Goal: Information Seeking & Learning: Learn about a topic

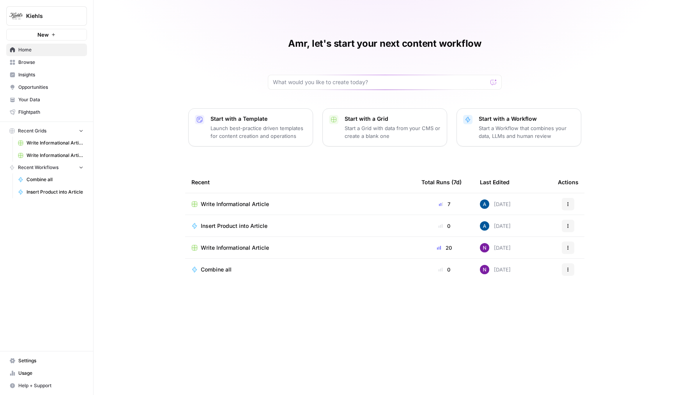
click at [46, 63] on span "Browse" at bounding box center [50, 62] width 65 height 7
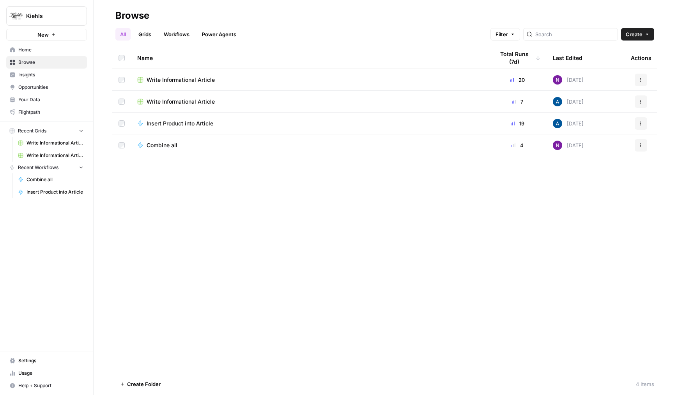
click at [147, 37] on link "Grids" at bounding box center [145, 34] width 22 height 12
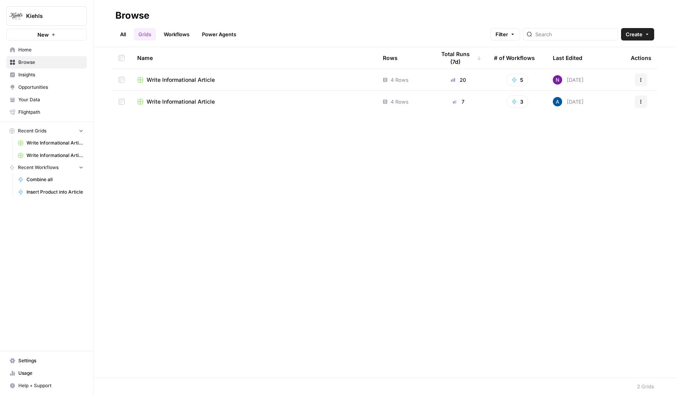
click at [53, 77] on span "Insights" at bounding box center [50, 74] width 65 height 7
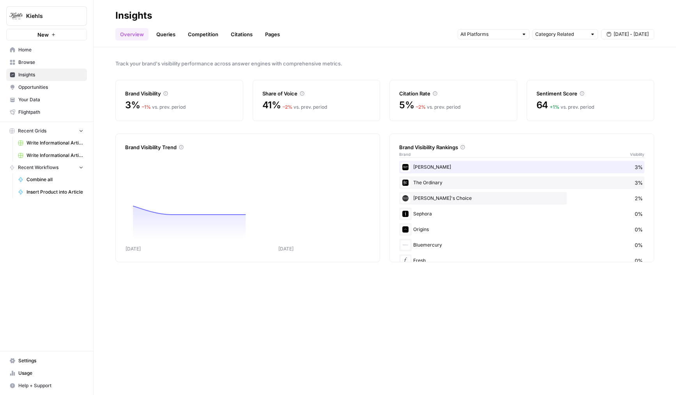
click at [163, 35] on link "Queries" at bounding box center [166, 34] width 28 height 12
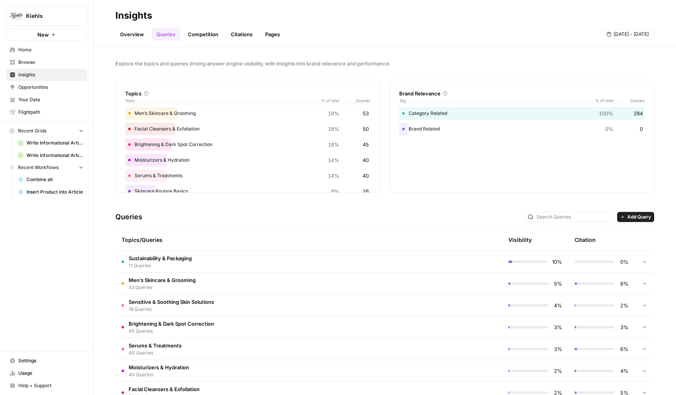
click at [57, 14] on span "Kiehls" at bounding box center [49, 16] width 47 height 8
type input "agen"
click at [37, 60] on span "AgentFire Content" at bounding box center [75, 59] width 103 height 8
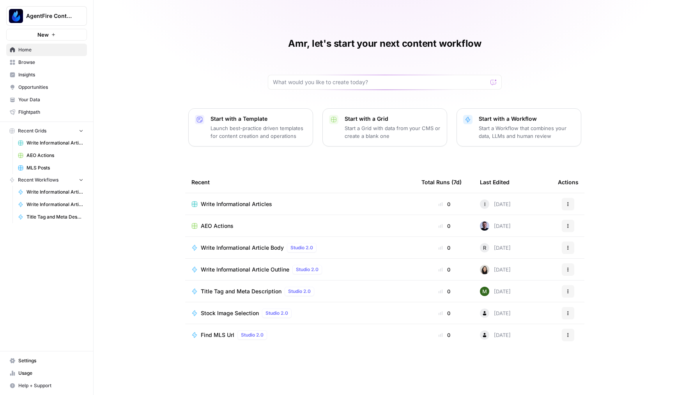
click at [41, 74] on span "Insights" at bounding box center [50, 74] width 65 height 7
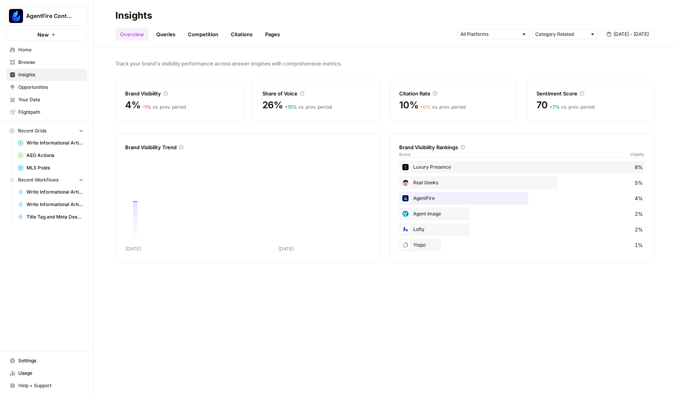
click at [153, 30] on link "Queries" at bounding box center [166, 34] width 28 height 12
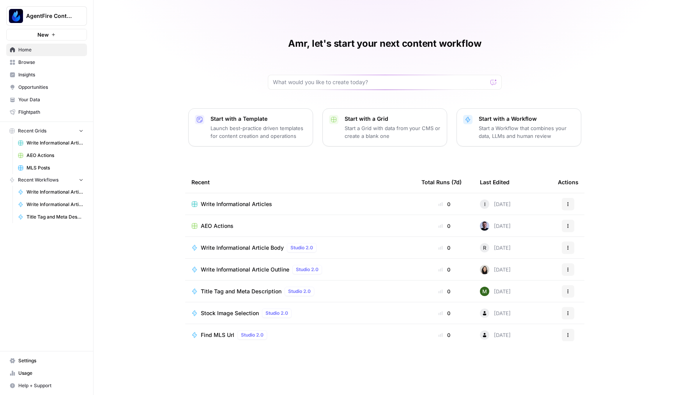
click at [36, 62] on span "Browse" at bounding box center [50, 62] width 65 height 7
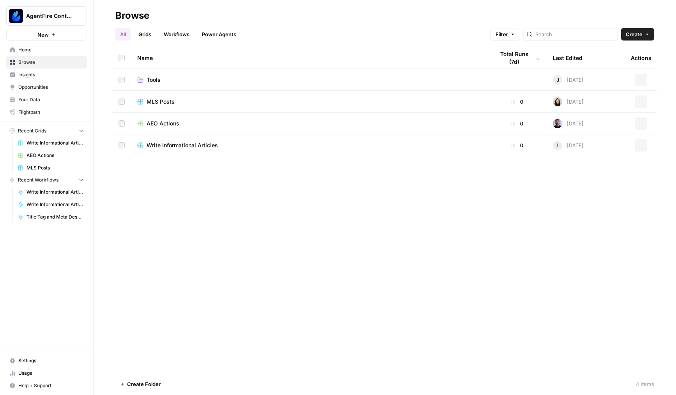
click at [38, 72] on span "Insights" at bounding box center [50, 74] width 65 height 7
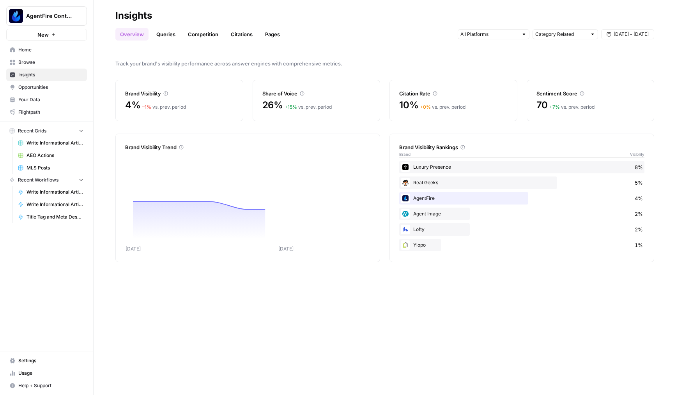
click at [159, 32] on link "Queries" at bounding box center [166, 34] width 28 height 12
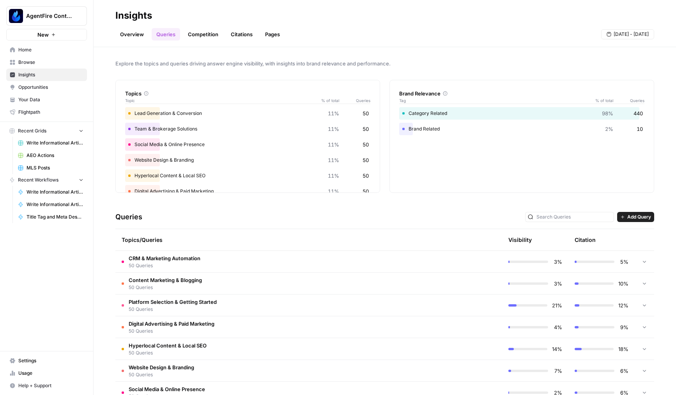
scroll to position [61, 0]
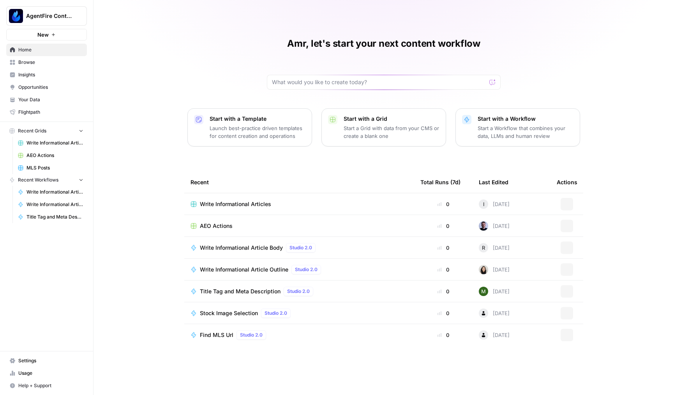
click at [52, 75] on span "Insights" at bounding box center [50, 74] width 65 height 7
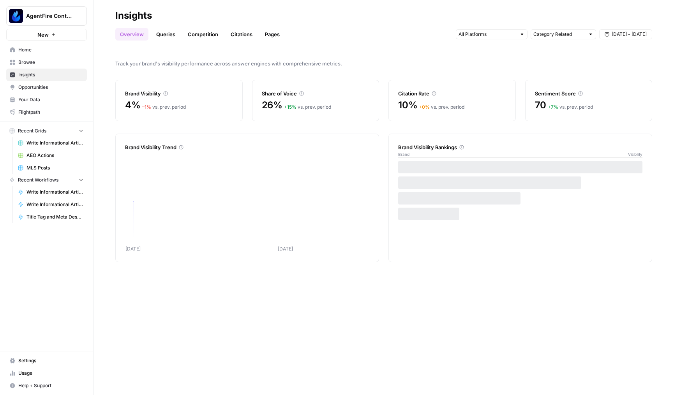
click at [41, 21] on button "AgentFire Content" at bounding box center [46, 15] width 81 height 19
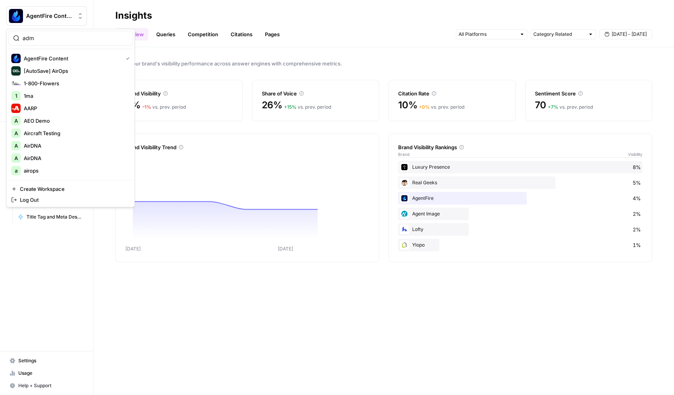
type input "adm"
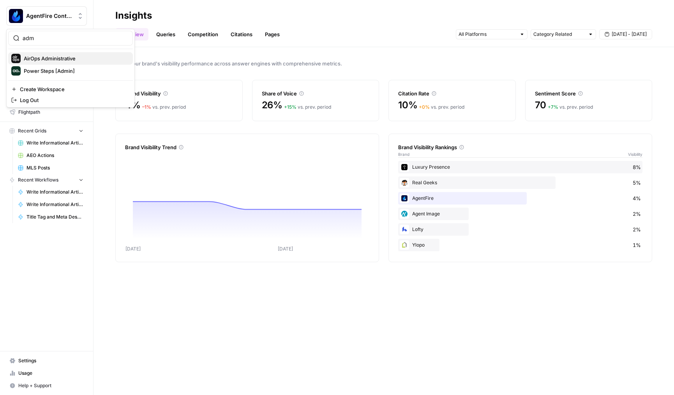
click at [50, 60] on span "AirOps Administrative" at bounding box center [75, 59] width 103 height 8
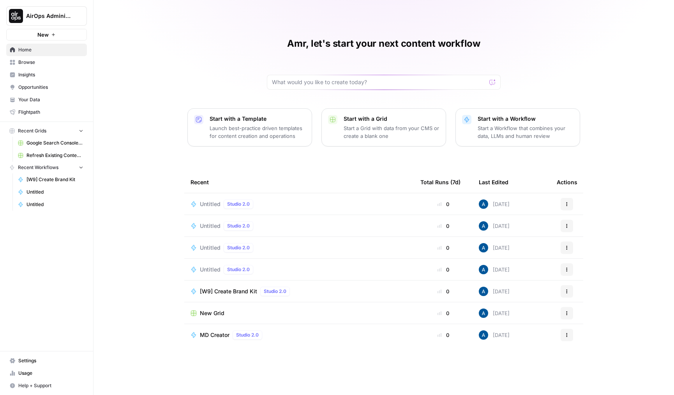
click at [46, 72] on span "Insights" at bounding box center [50, 74] width 65 height 7
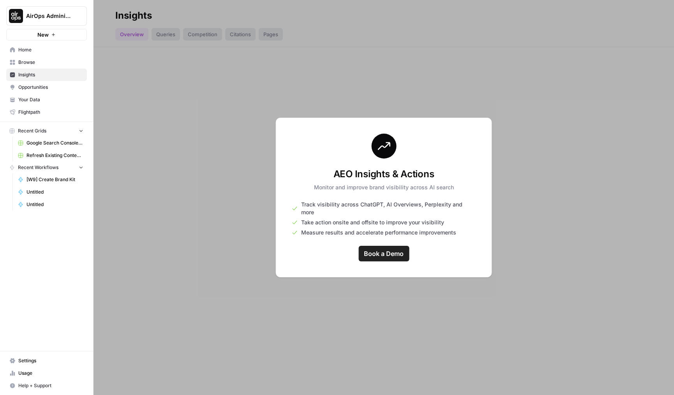
click at [368, 251] on span "Book a Demo" at bounding box center [384, 253] width 40 height 9
